Goal: Check status: Check status

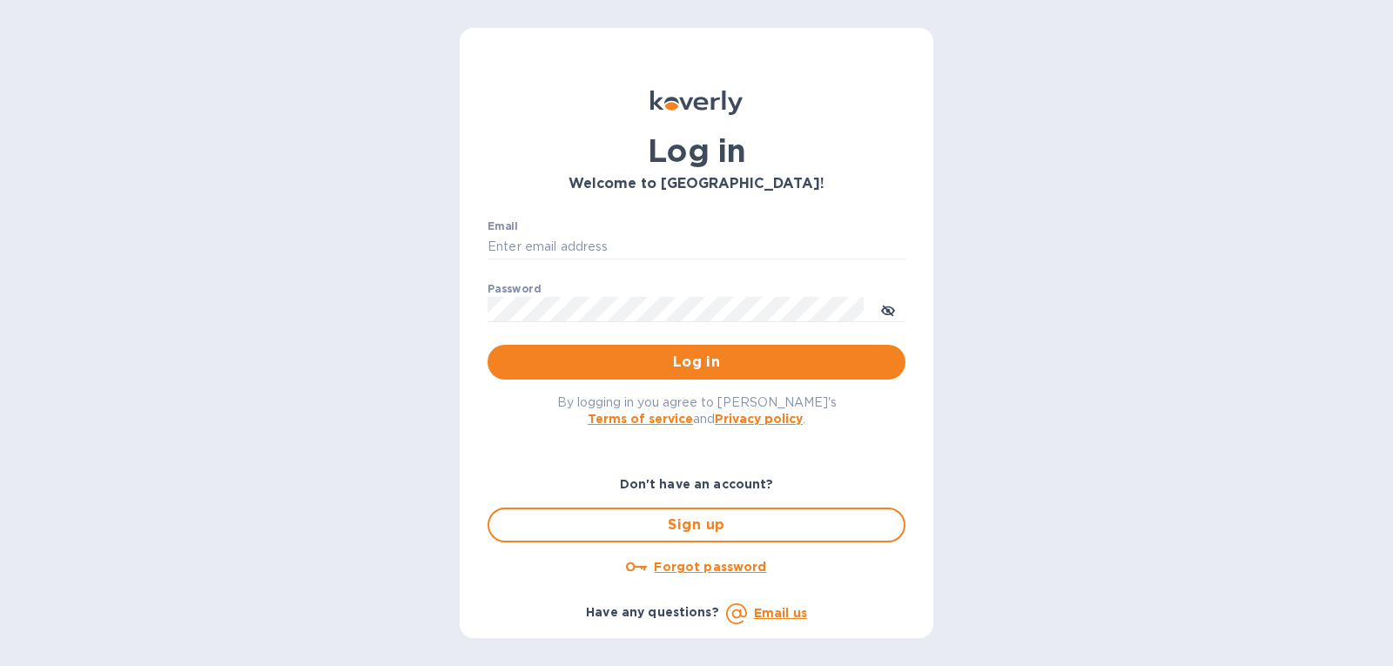
click at [578, 261] on div "Email ​" at bounding box center [697, 251] width 418 height 63
click at [581, 250] on input "Email" at bounding box center [697, 247] width 418 height 26
type input "[PERSON_NAME][EMAIL_ADDRESS][DOMAIN_NAME]"
click at [567, 360] on span "Log in" at bounding box center [697, 362] width 390 height 21
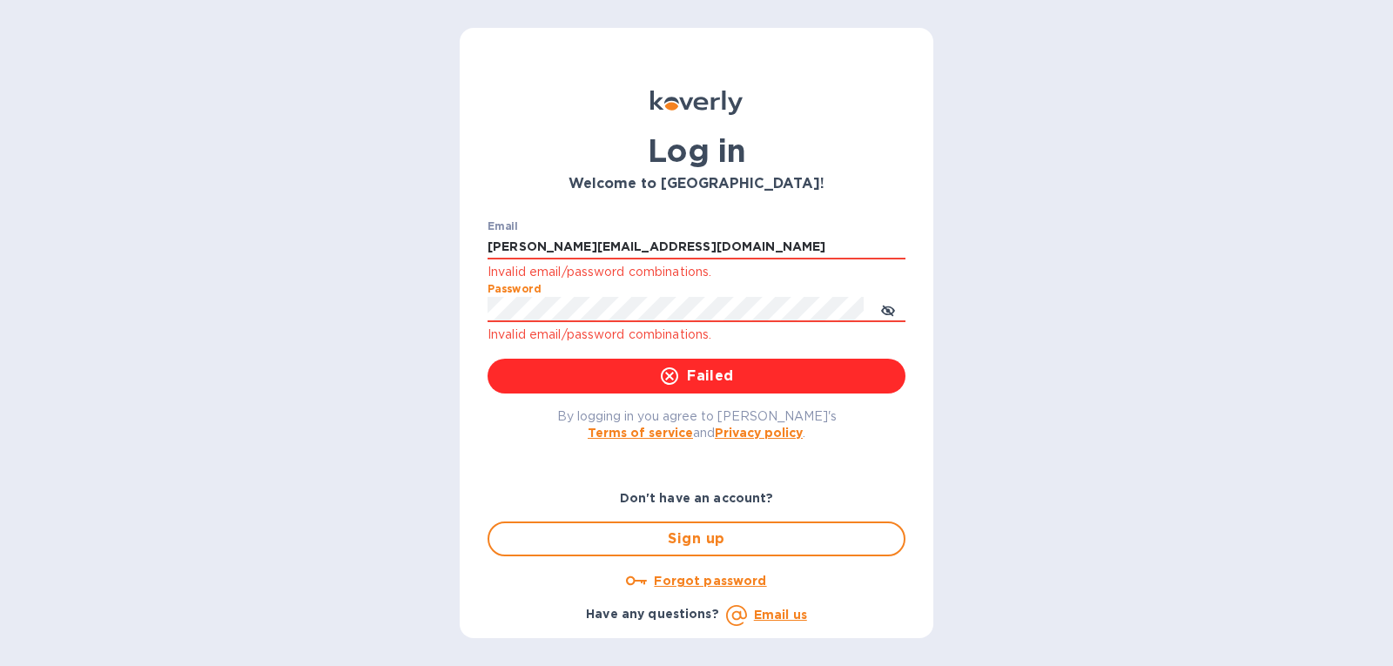
click at [396, 325] on div "Log in Welcome to Koverly! Email gatewell.corp@gmail.com Invalid email/password…" at bounding box center [696, 333] width 1393 height 666
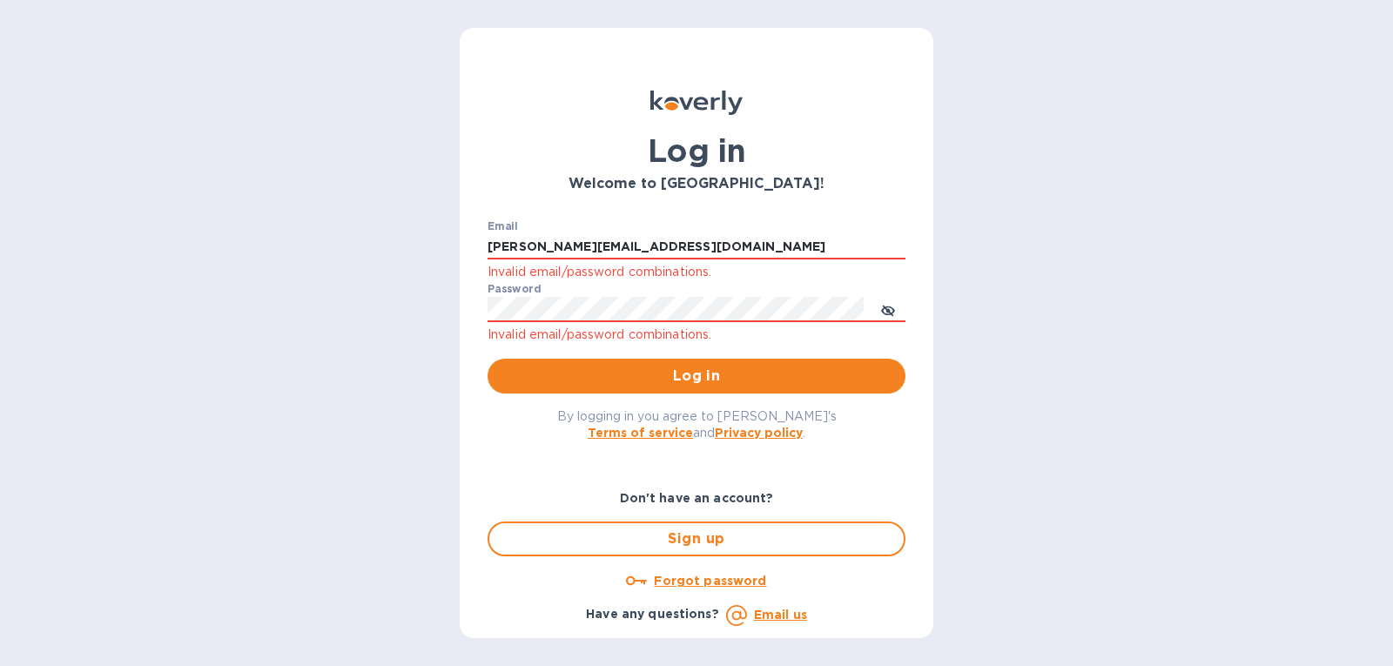
click at [692, 579] on u "Forgot password" at bounding box center [710, 581] width 112 height 14
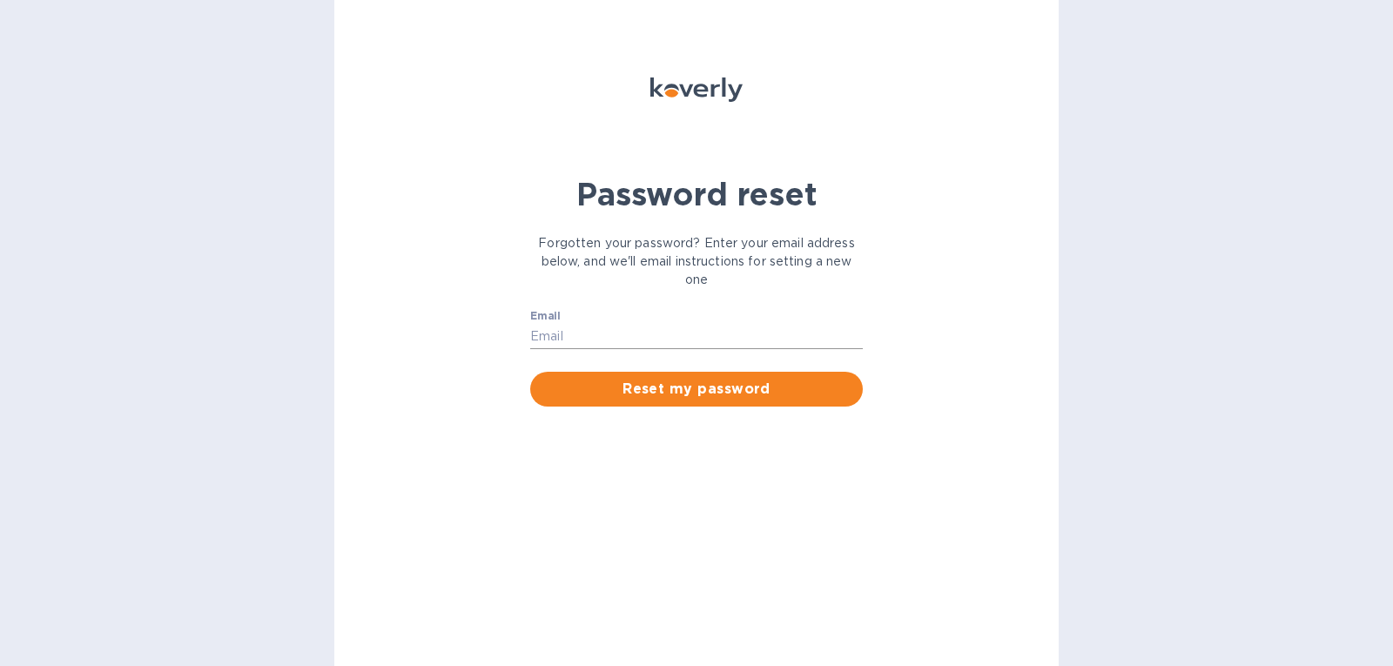
click at [604, 333] on input "Email" at bounding box center [696, 337] width 333 height 26
type input "[PERSON_NAME][EMAIL_ADDRESS][DOMAIN_NAME]"
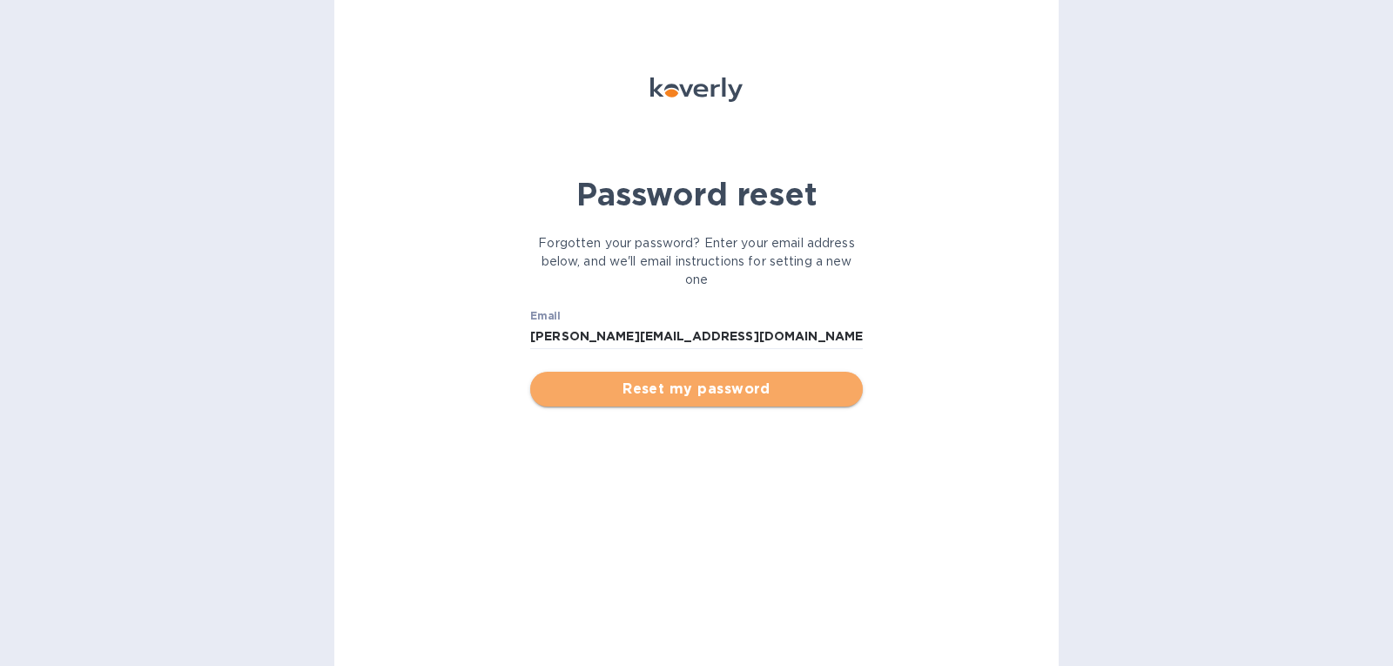
click at [616, 403] on button "Reset my password" at bounding box center [696, 389] width 333 height 35
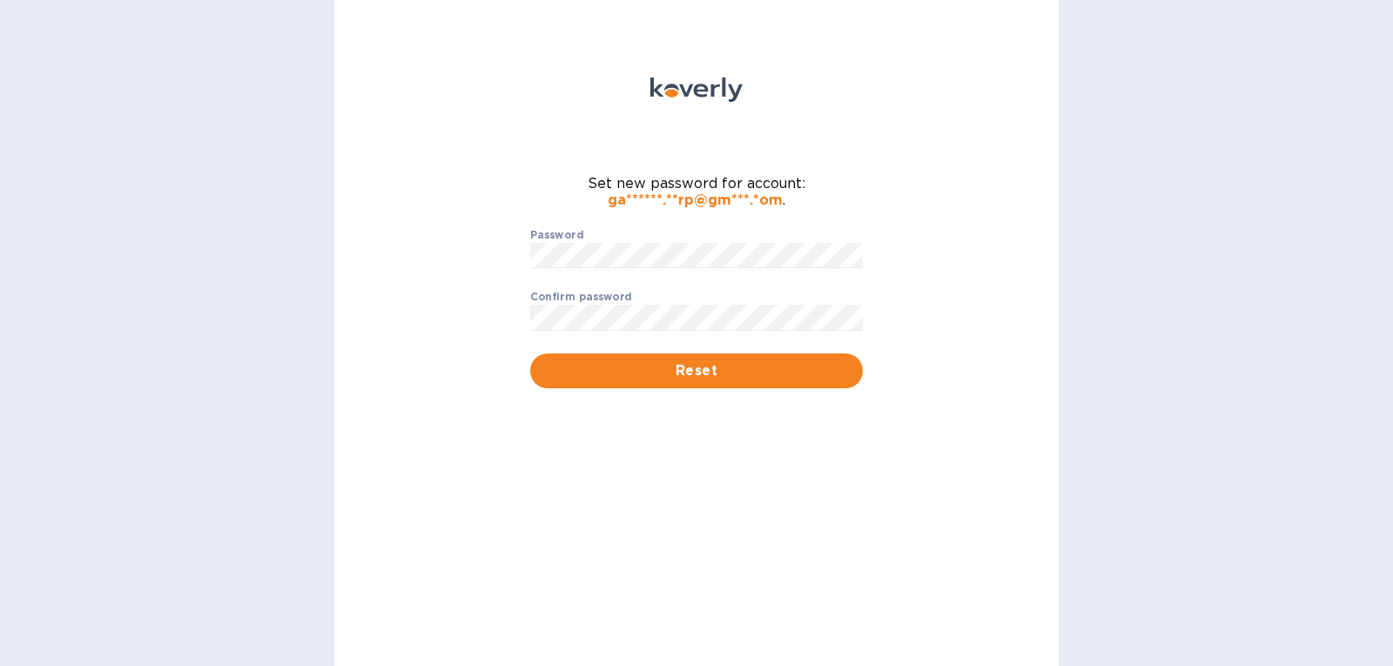
click at [572, 272] on p "​" at bounding box center [696, 281] width 333 height 20
click at [606, 363] on span "Reset" at bounding box center [696, 370] width 305 height 21
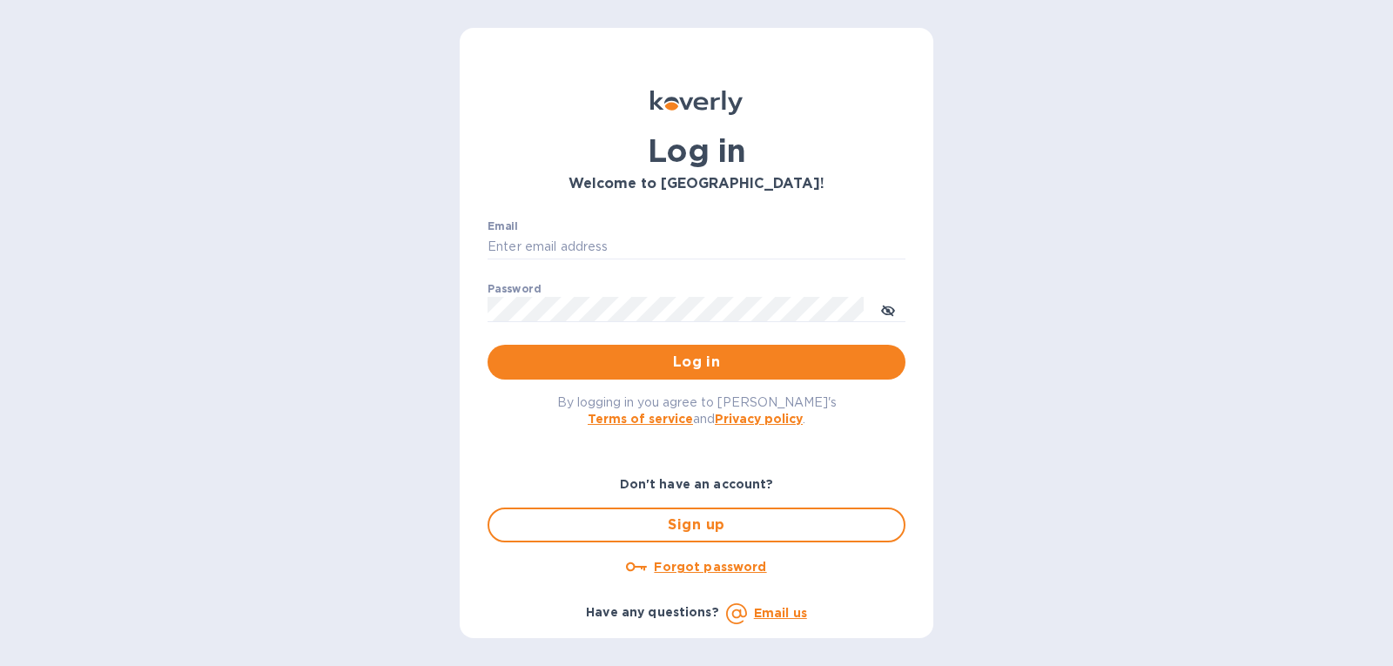
click at [629, 231] on div "Email ​" at bounding box center [697, 251] width 418 height 63
click at [628, 246] on input "Email" at bounding box center [697, 247] width 418 height 26
type input "[PERSON_NAME][EMAIL_ADDRESS][DOMAIN_NAME]"
click at [603, 357] on span "Log in" at bounding box center [697, 362] width 390 height 21
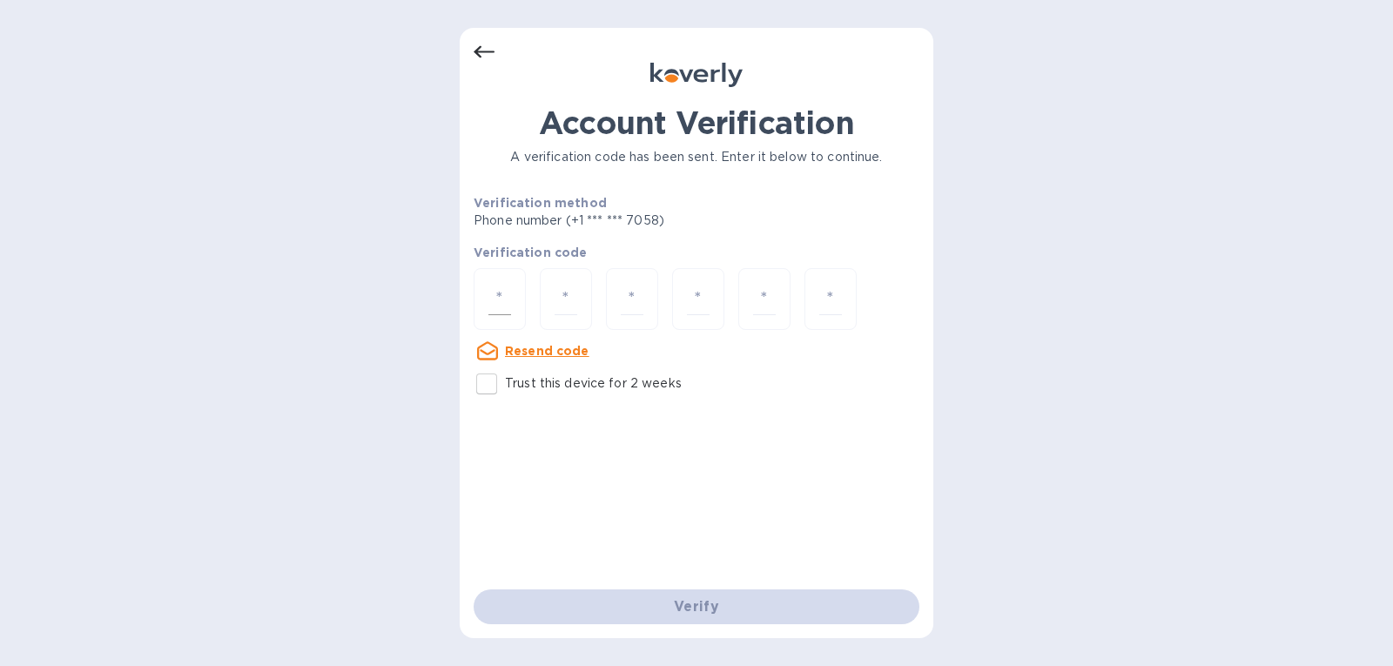
click at [515, 293] on div at bounding box center [500, 299] width 52 height 62
type input "2"
type input "5"
type input "3"
type input "1"
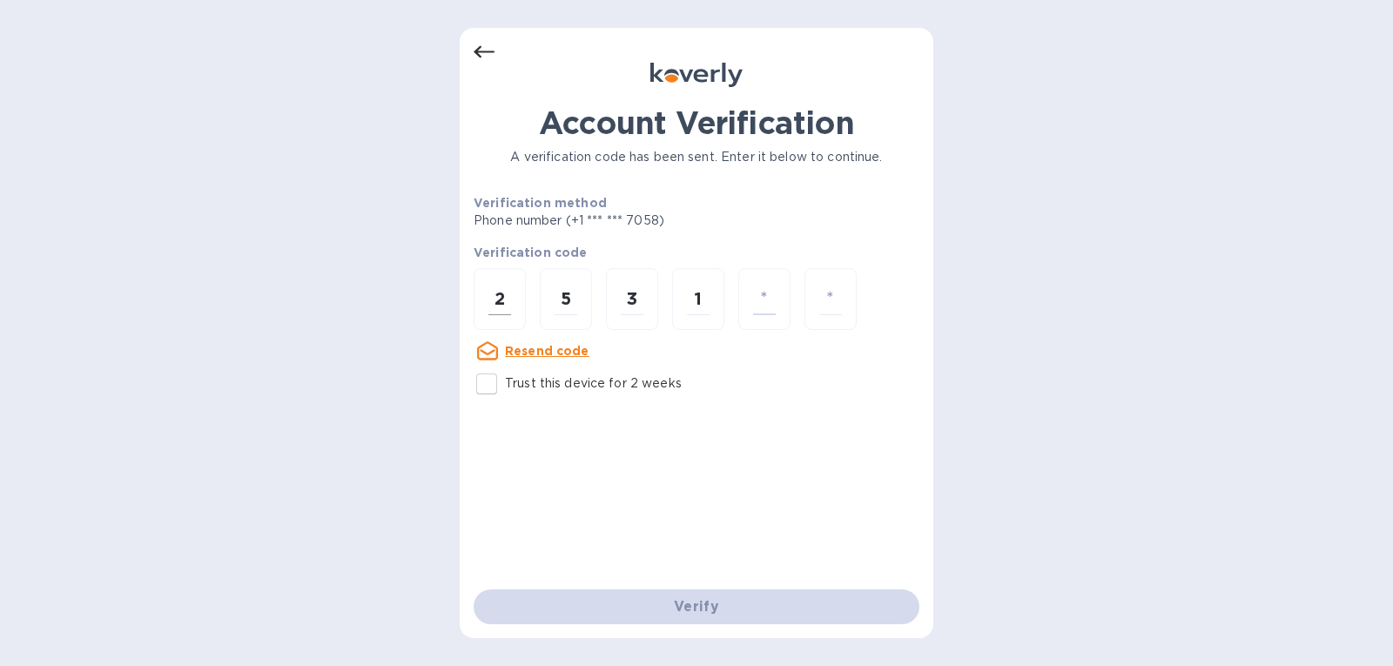
type input "0"
type input "3"
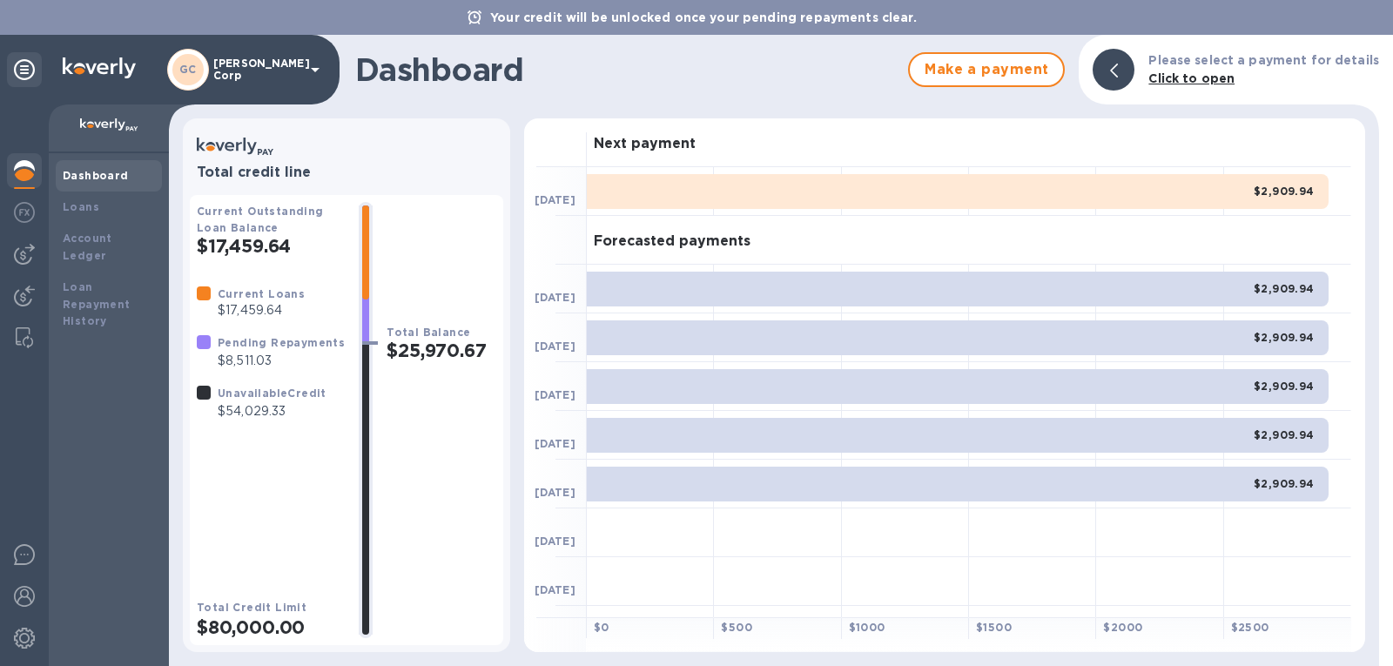
click at [979, 202] on div "$2,909.94" at bounding box center [958, 191] width 742 height 35
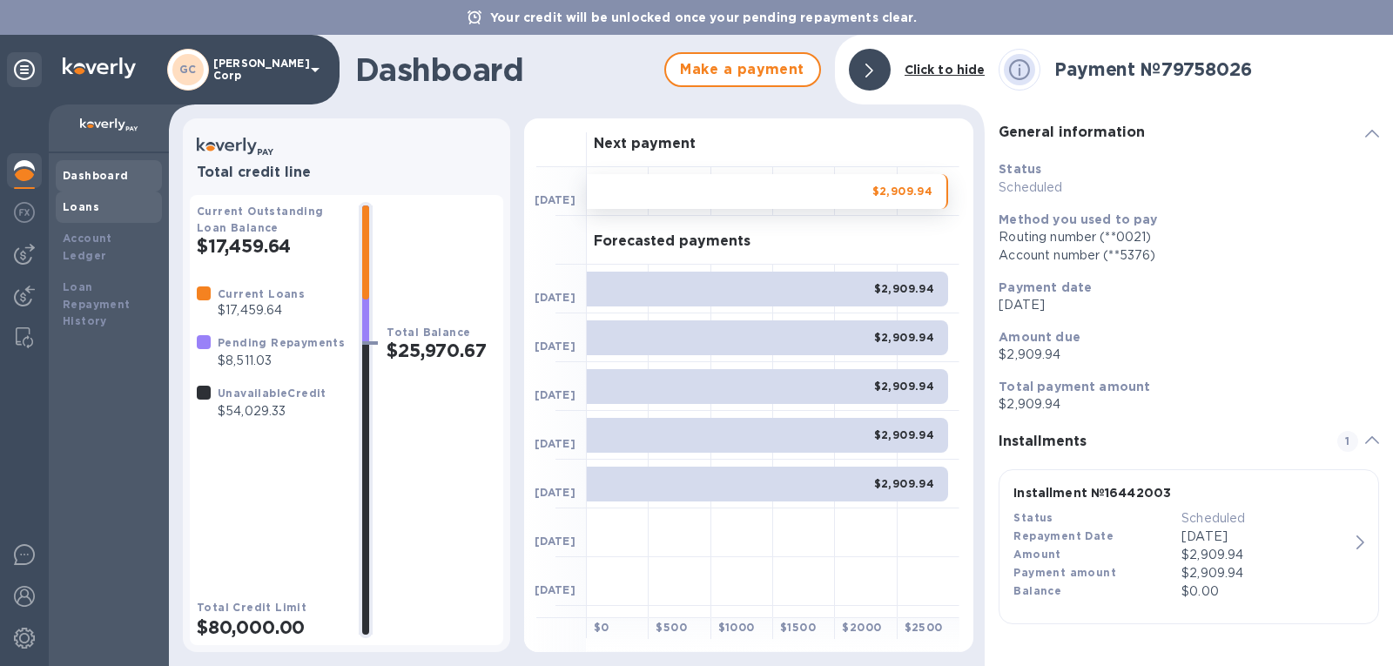
click at [94, 200] on b "Loans" at bounding box center [81, 206] width 37 height 13
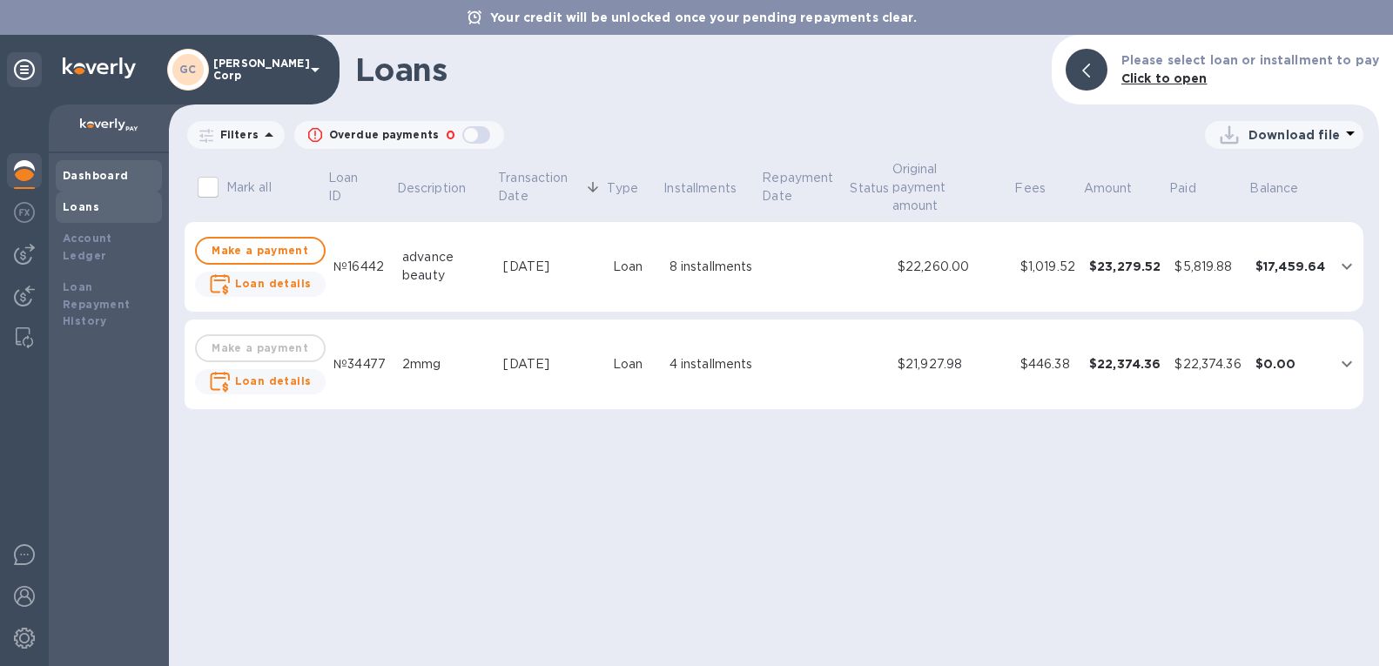
click at [104, 163] on div "Dashboard" at bounding box center [109, 175] width 106 height 31
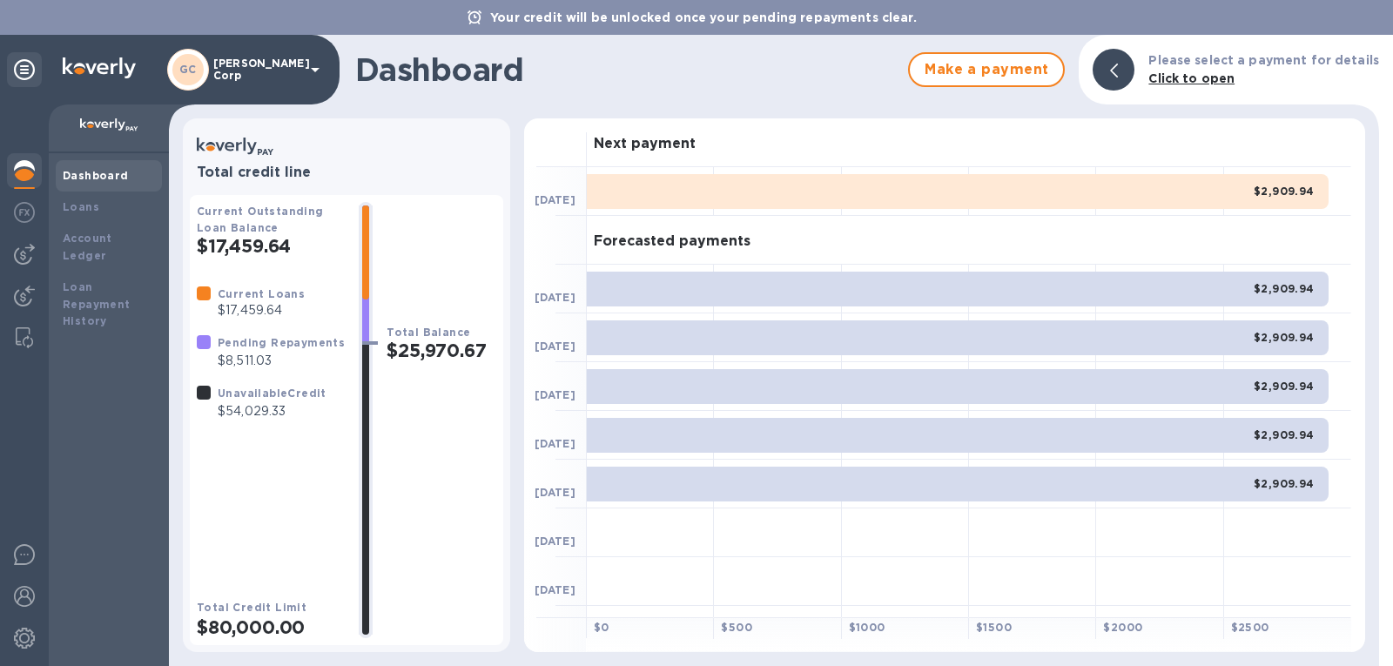
click at [104, 163] on div "Dashboard" at bounding box center [109, 175] width 106 height 31
click at [104, 280] on b "Loan Repayment History" at bounding box center [97, 304] width 68 height 48
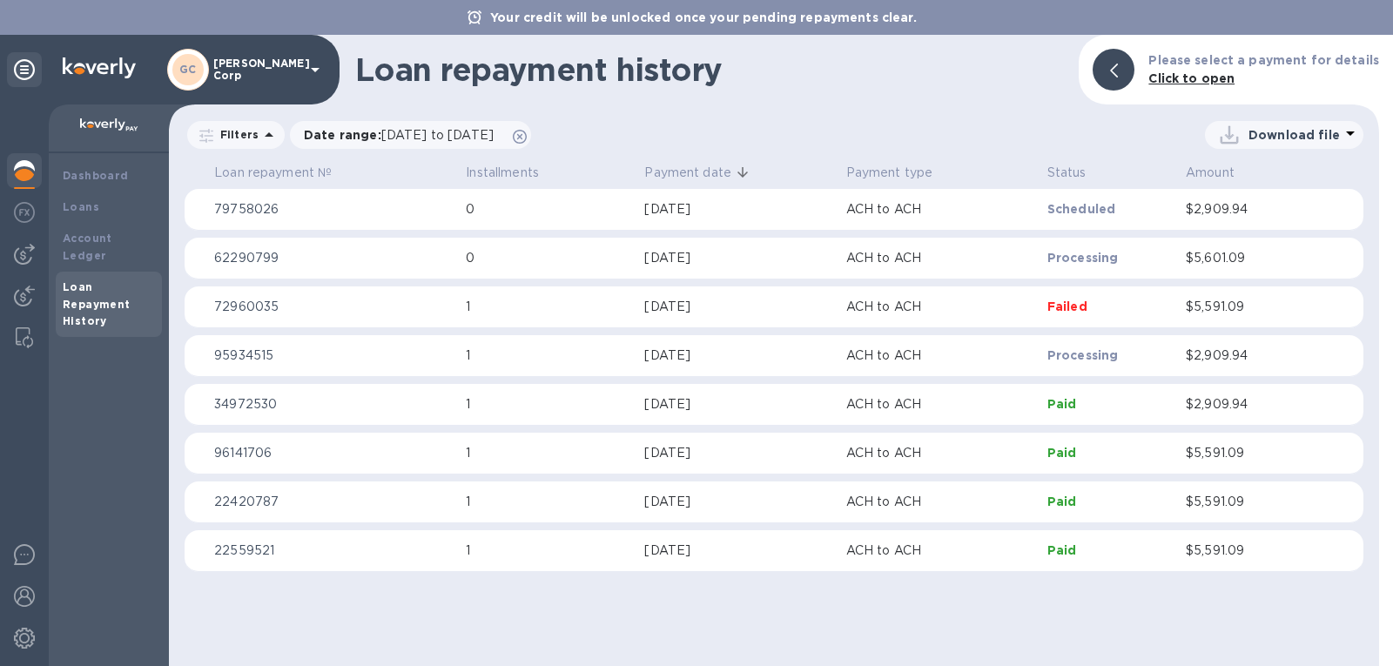
click at [565, 351] on p "1" at bounding box center [548, 356] width 165 height 18
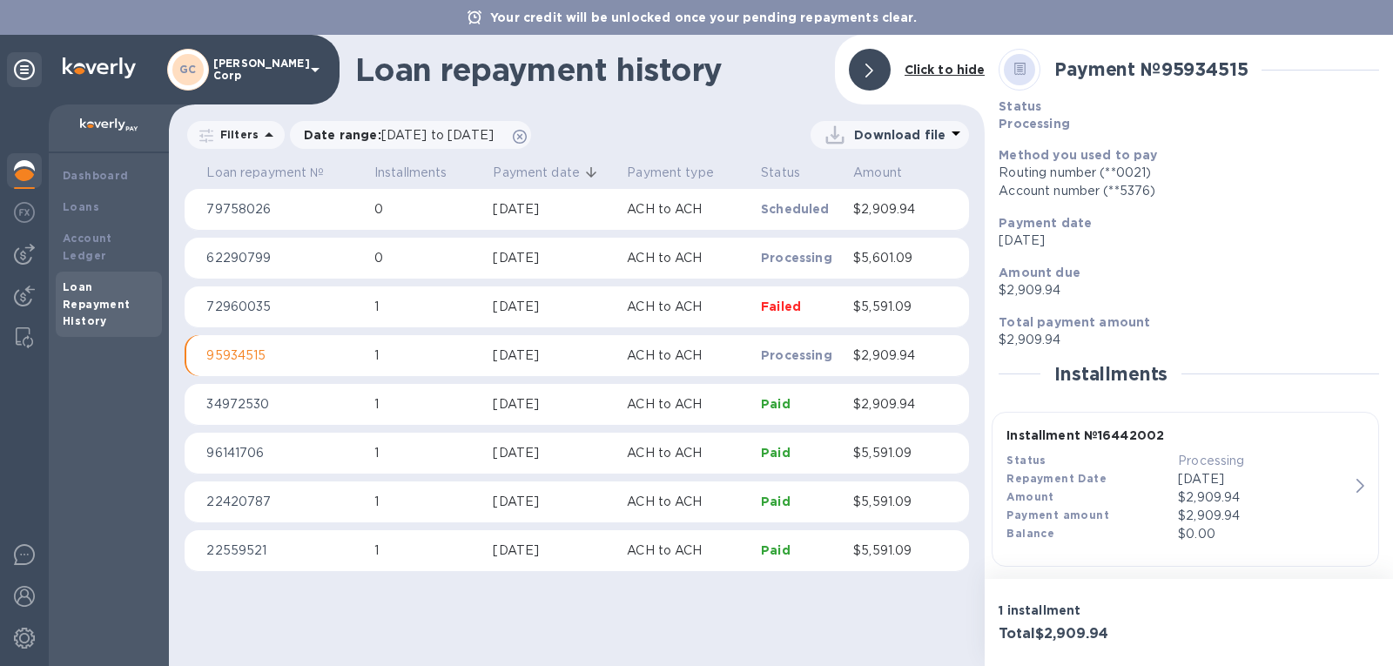
click at [565, 351] on div "Aug 19, 2025" at bounding box center [553, 356] width 120 height 18
click at [512, 244] on td "Aug 19, 2025" at bounding box center [553, 259] width 134 height 42
click at [23, 172] on img at bounding box center [24, 170] width 21 height 21
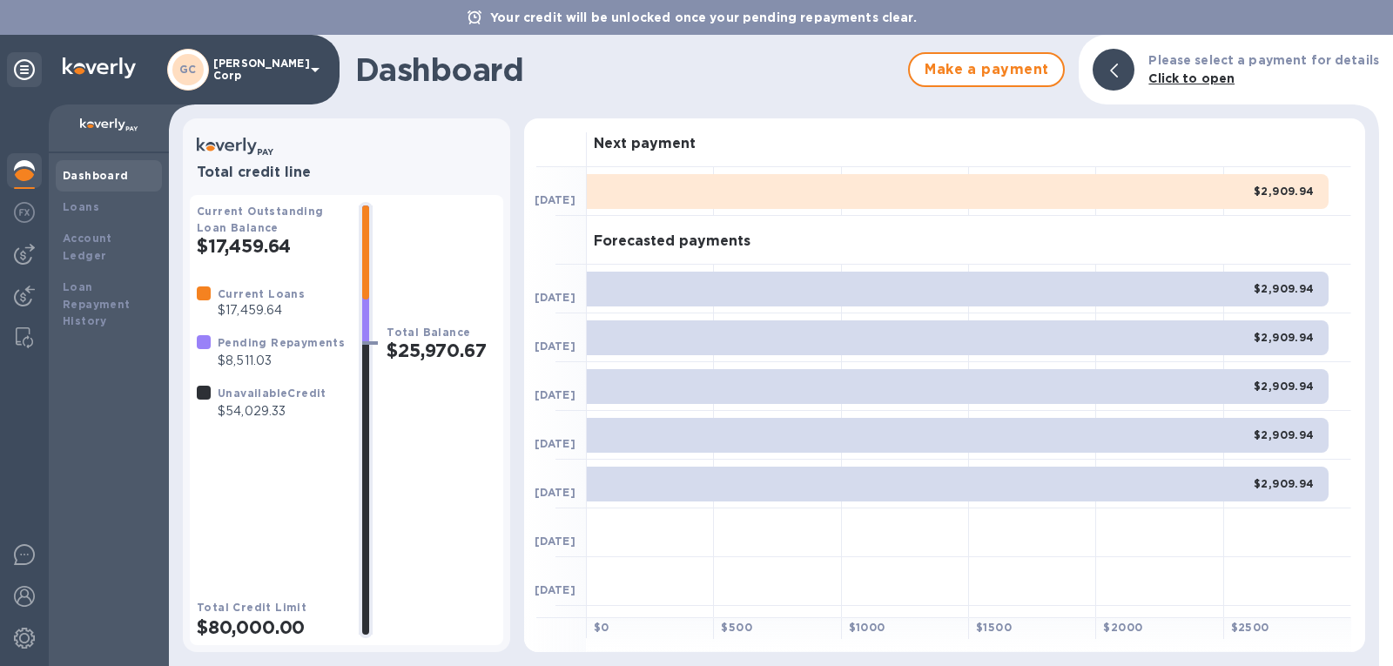
click at [93, 172] on b "Dashboard" at bounding box center [96, 175] width 66 height 13
